Goal: Check status: Check status

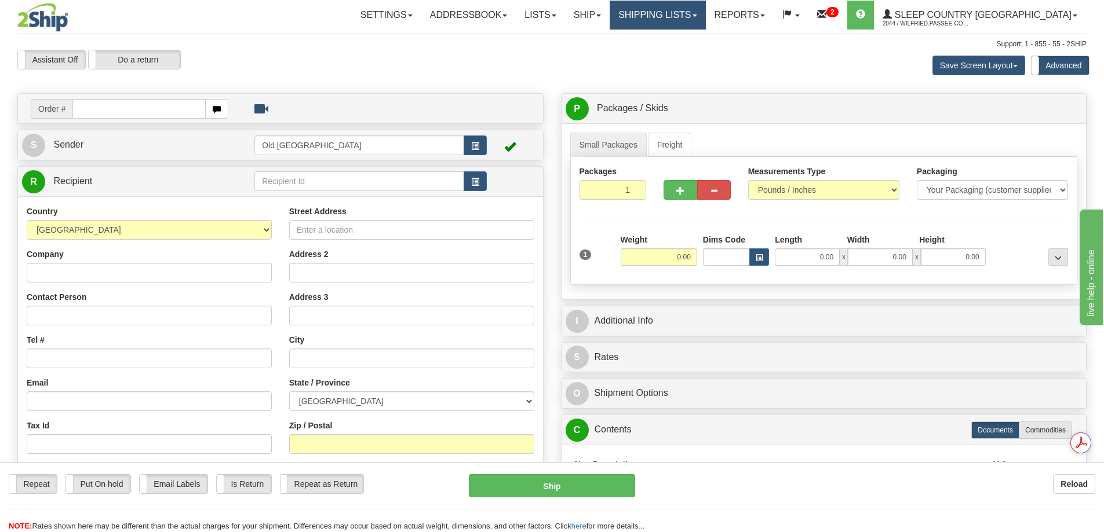
click at [695, 21] on link "Shipping lists" at bounding box center [657, 15] width 96 height 29
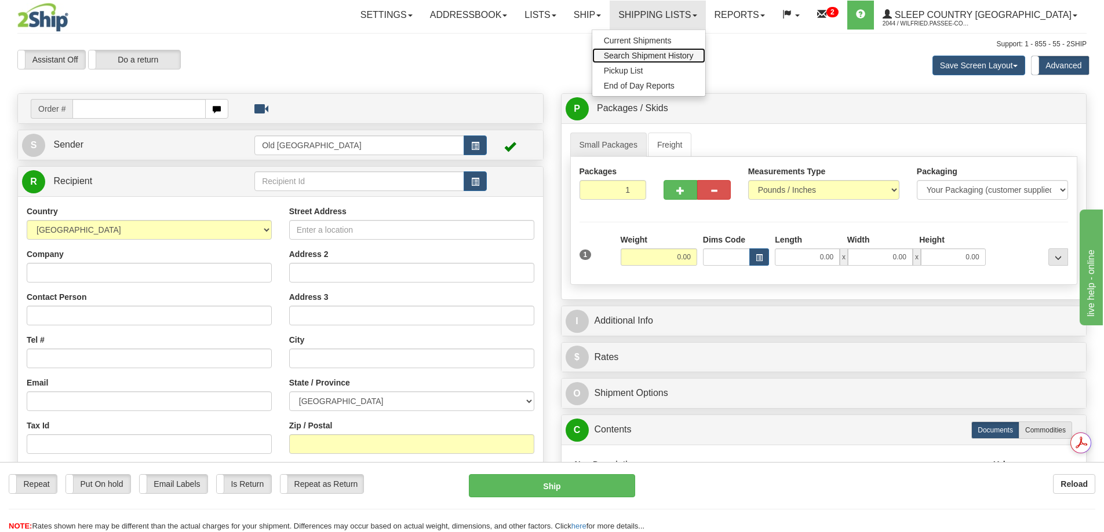
click at [693, 52] on span "Search Shipment History" at bounding box center [649, 55] width 90 height 9
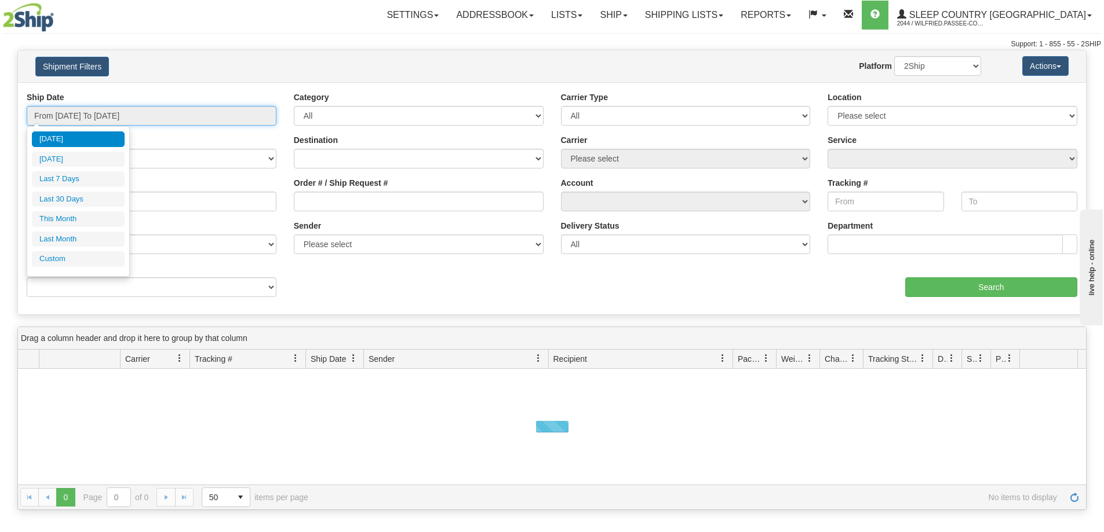
click at [134, 119] on input "From 10/07/2025 To 10/08/2025" at bounding box center [152, 116] width 250 height 20
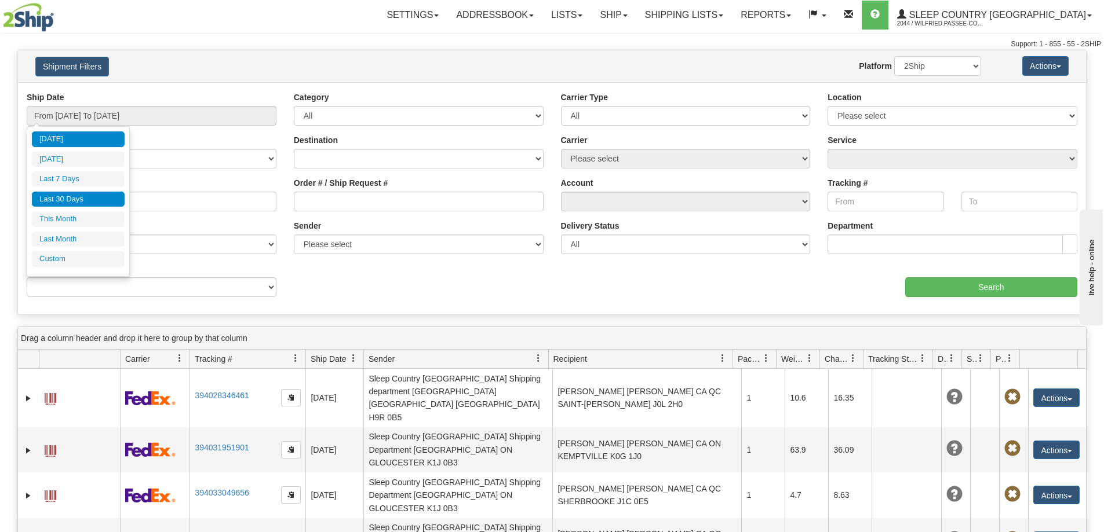
click at [102, 198] on li "Last 30 Days" at bounding box center [78, 200] width 93 height 16
type input "From 09/09/2025 To 10/08/2025"
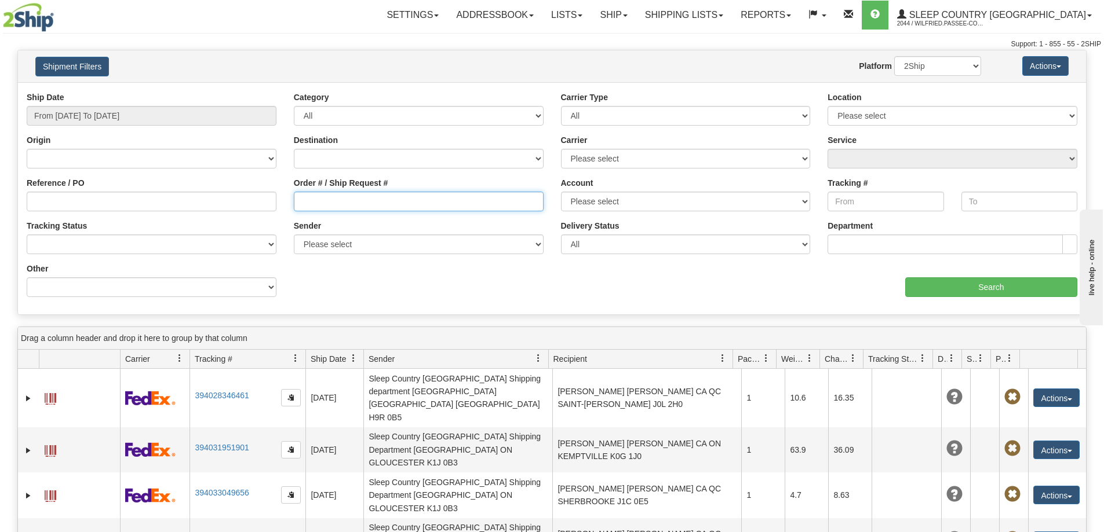
click at [328, 204] on input "Order # / Ship Request #" at bounding box center [419, 202] width 250 height 20
paste input "9002I156231"
type input "9002I156231"
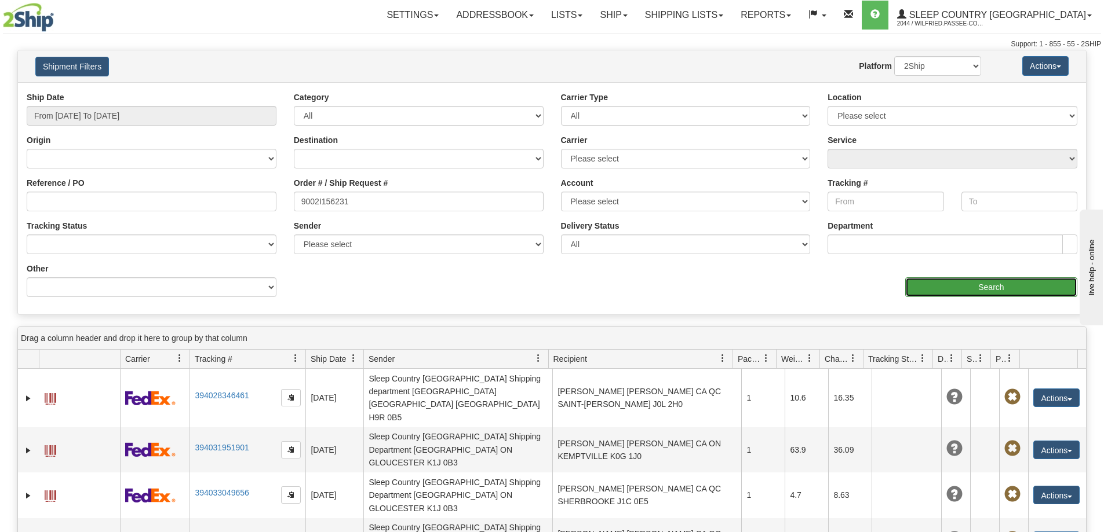
click at [927, 291] on input "Search" at bounding box center [991, 287] width 172 height 20
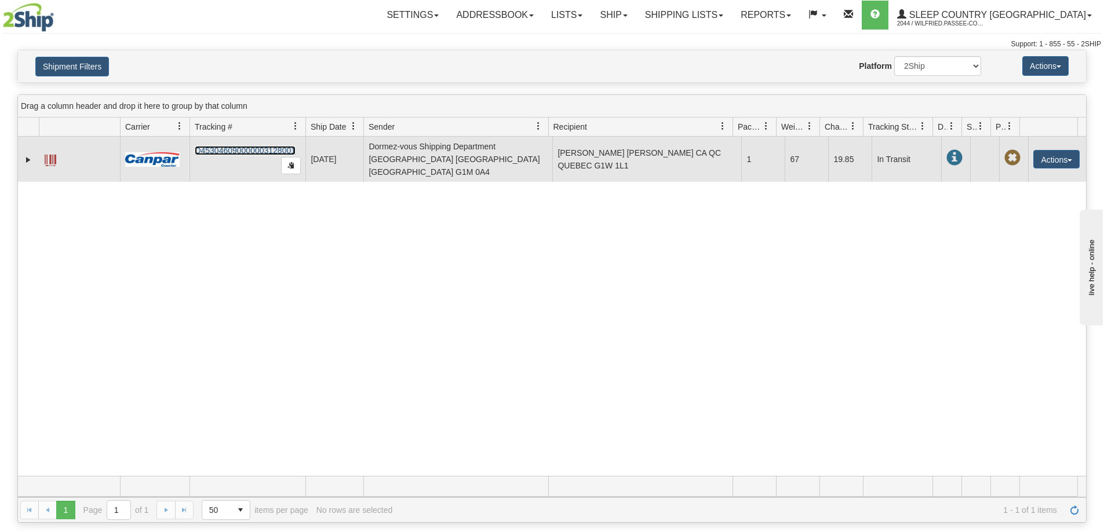
click at [246, 149] on link "D453046090000003128001" at bounding box center [245, 150] width 101 height 9
